Goal: Navigation & Orientation: Find specific page/section

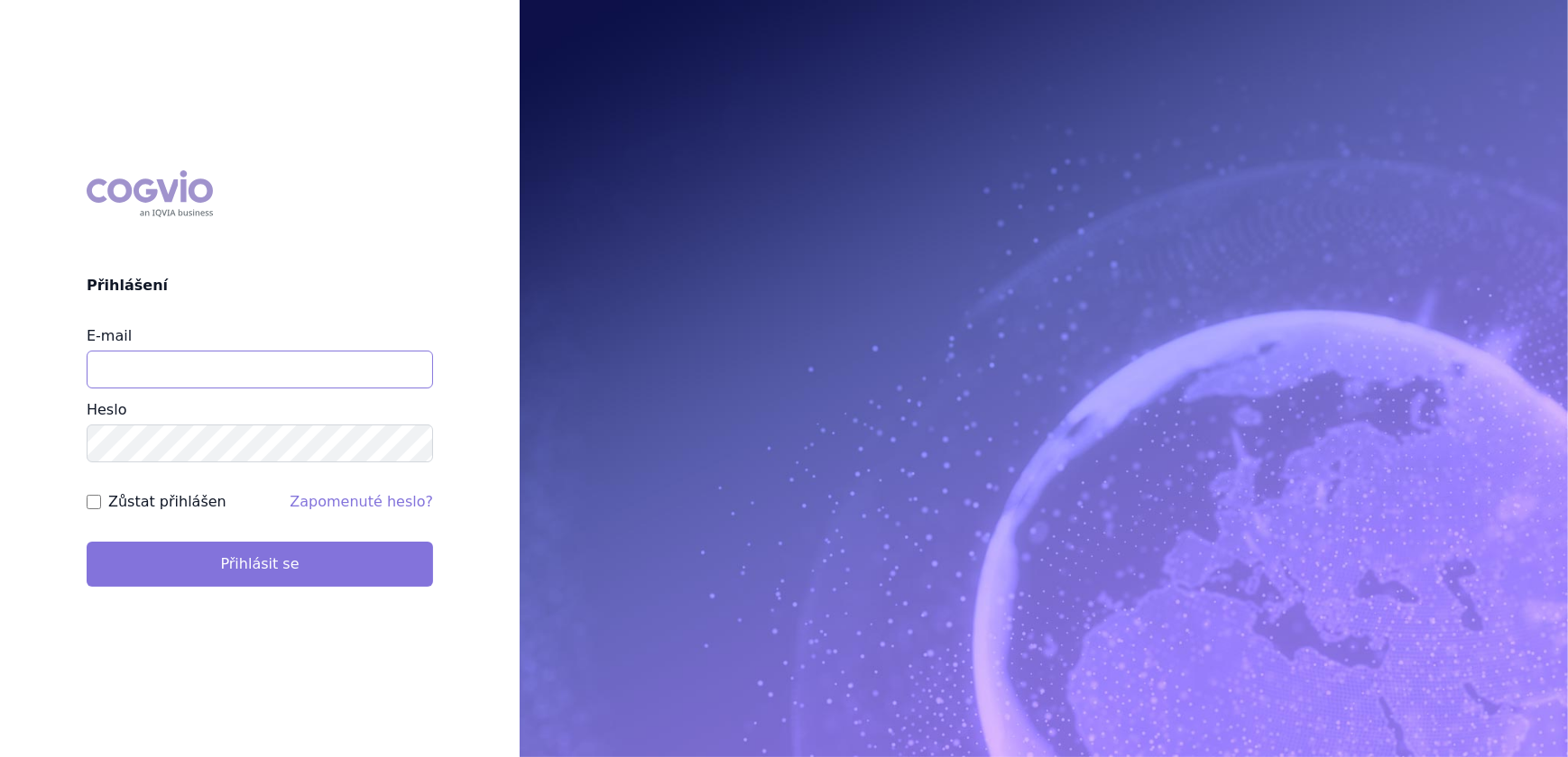
type input "[PERSON_NAME][EMAIL_ADDRESS][DOMAIN_NAME]"
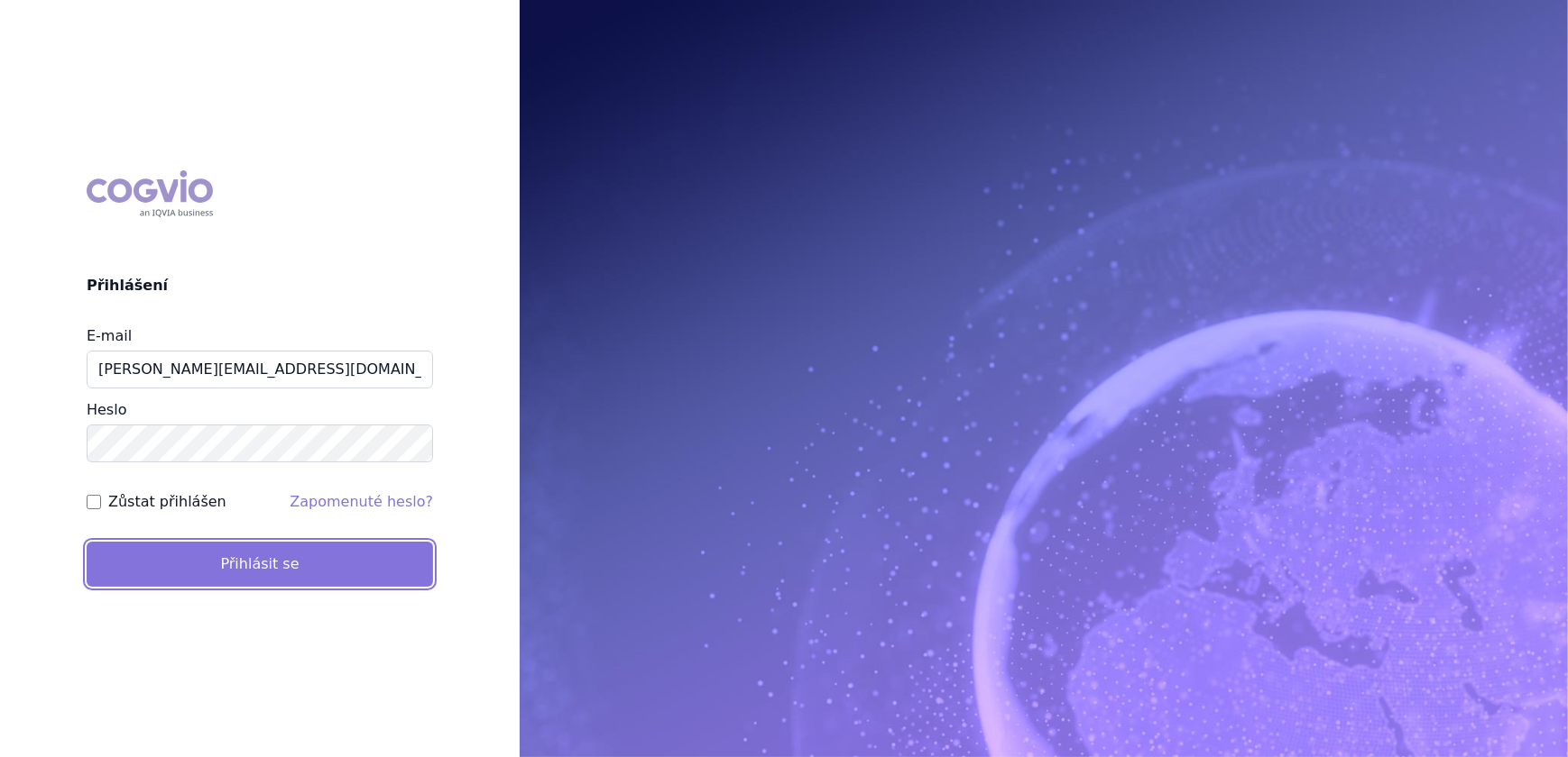
click at [259, 573] on button "Přihlásit se" at bounding box center [259, 564] width 346 height 46
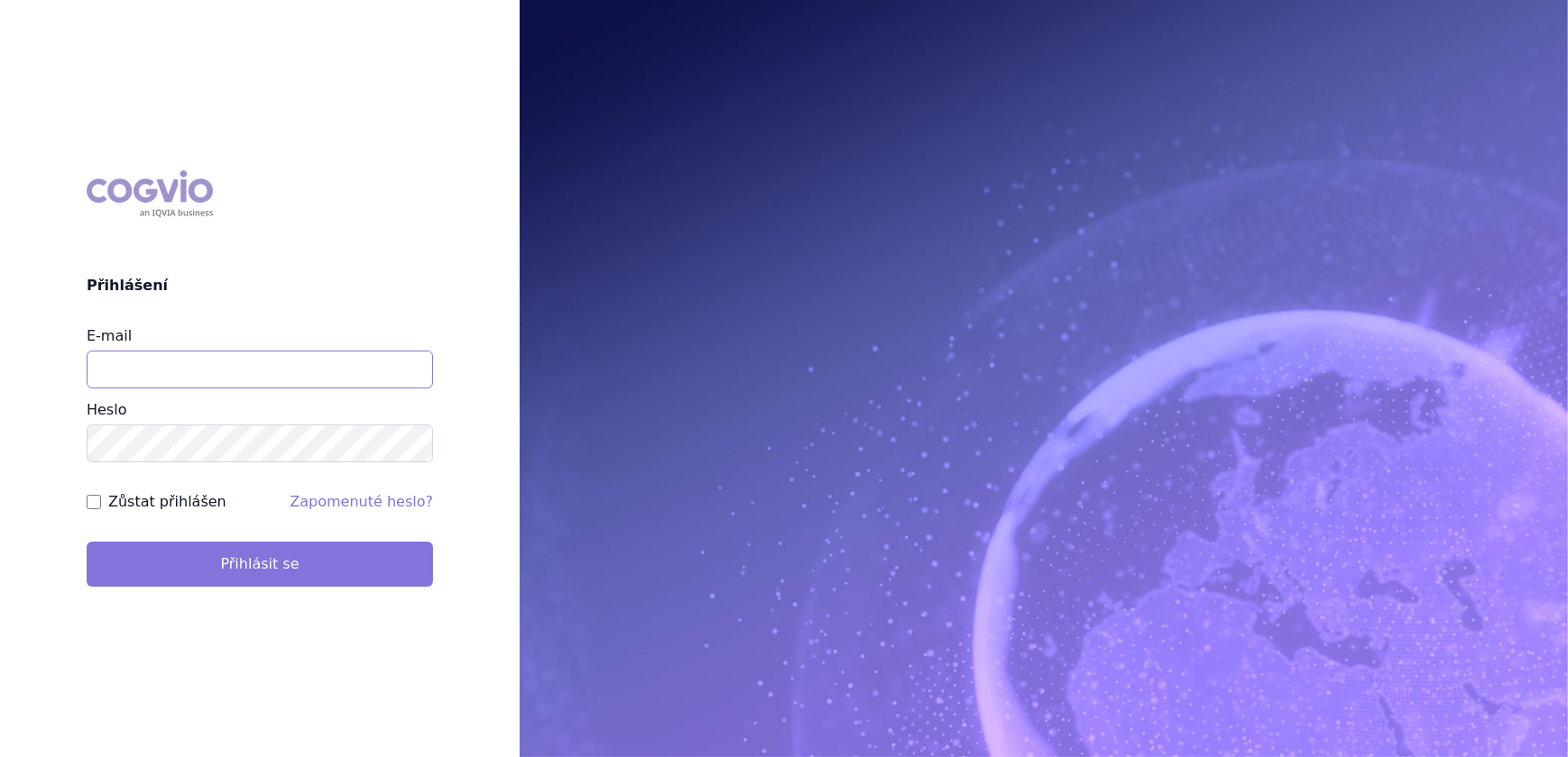
type input "veronika.damborska@vzp.cz"
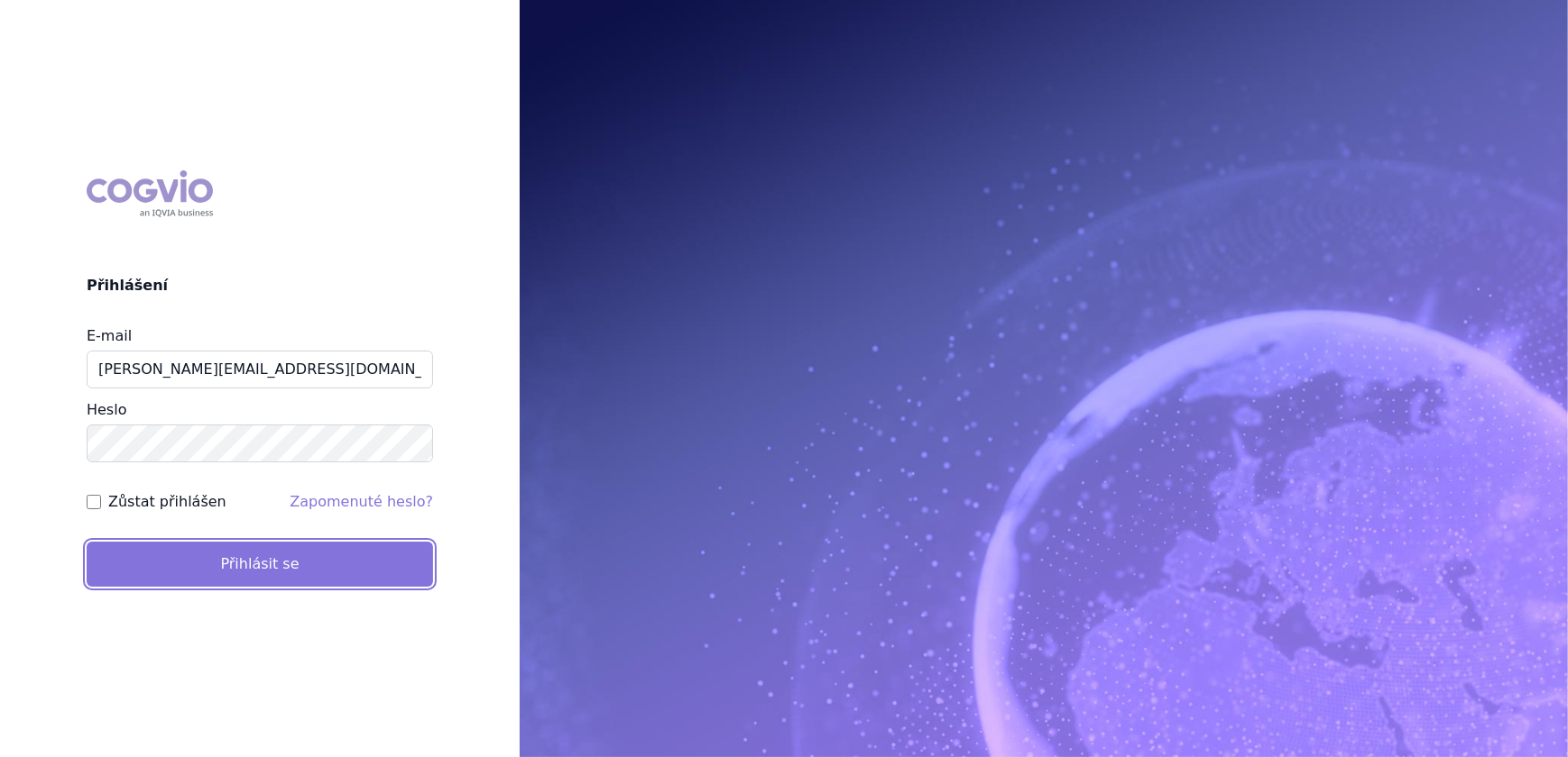
click at [264, 565] on button "Přihlásit se" at bounding box center [259, 564] width 346 height 46
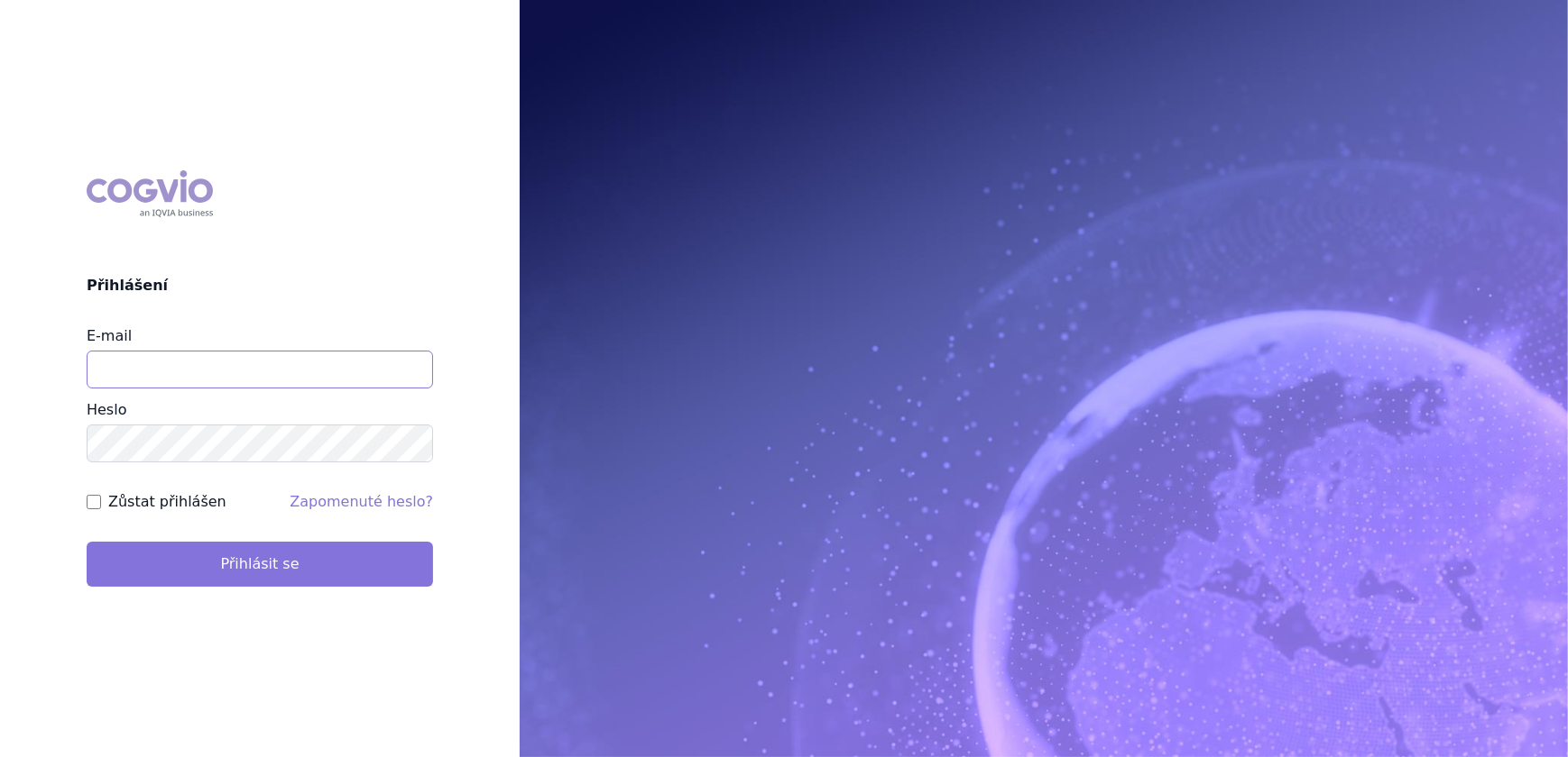
type input "veronika.damborska@vzp.cz"
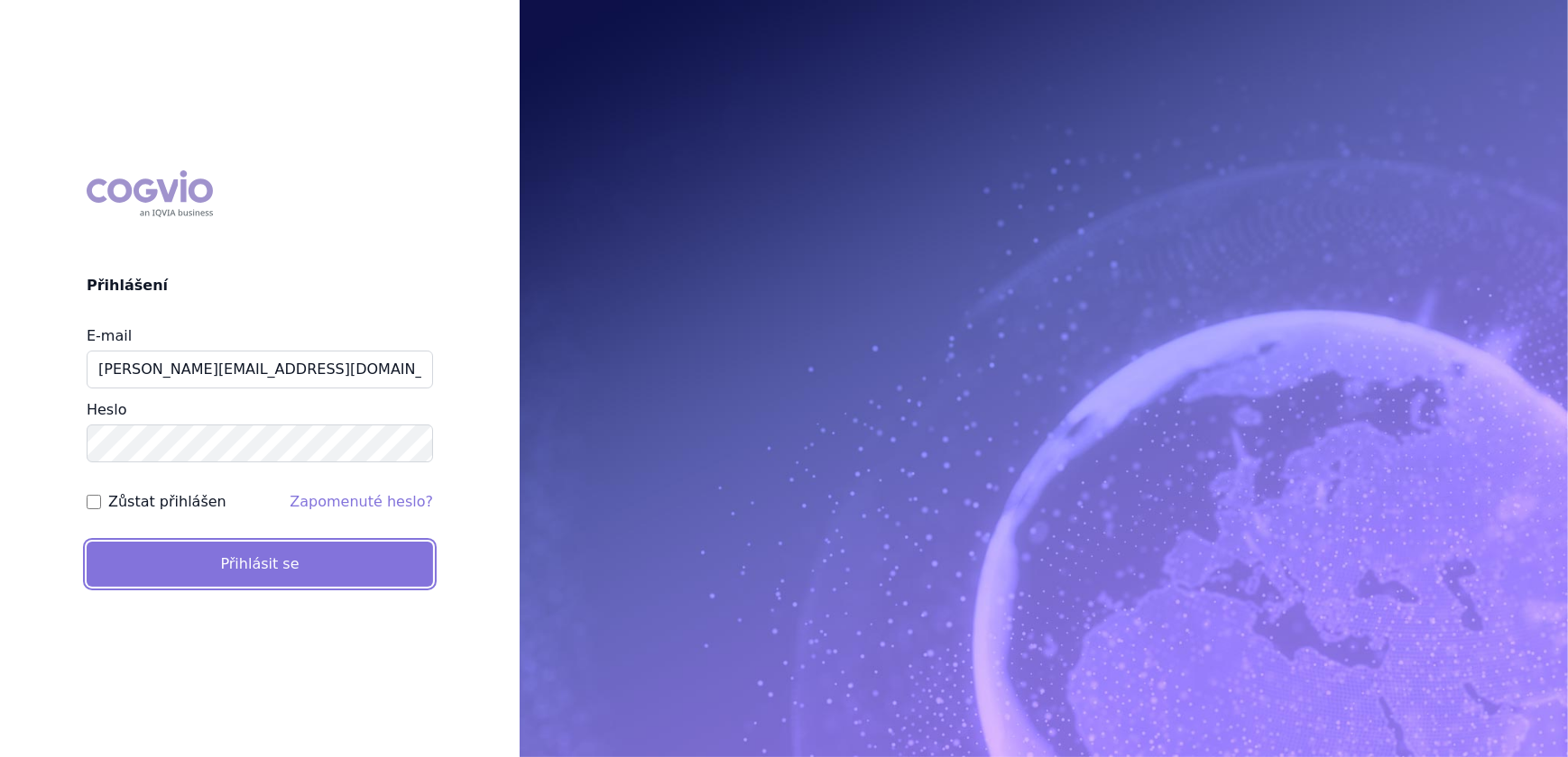
click at [280, 573] on button "Přihlásit se" at bounding box center [259, 564] width 346 height 46
